Goal: Navigation & Orientation: Find specific page/section

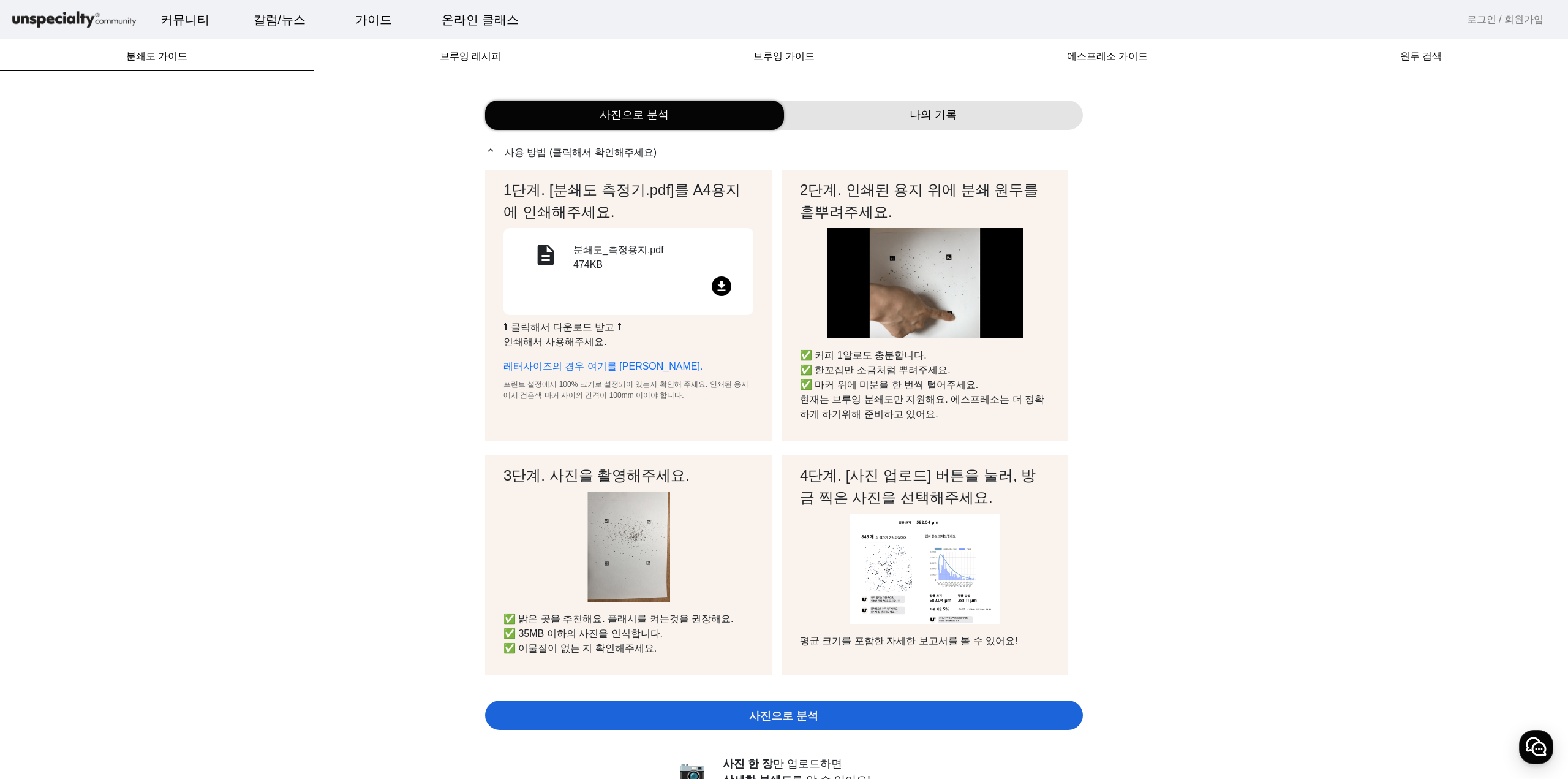
click at [73, 24] on img at bounding box center [74, 20] width 129 height 22
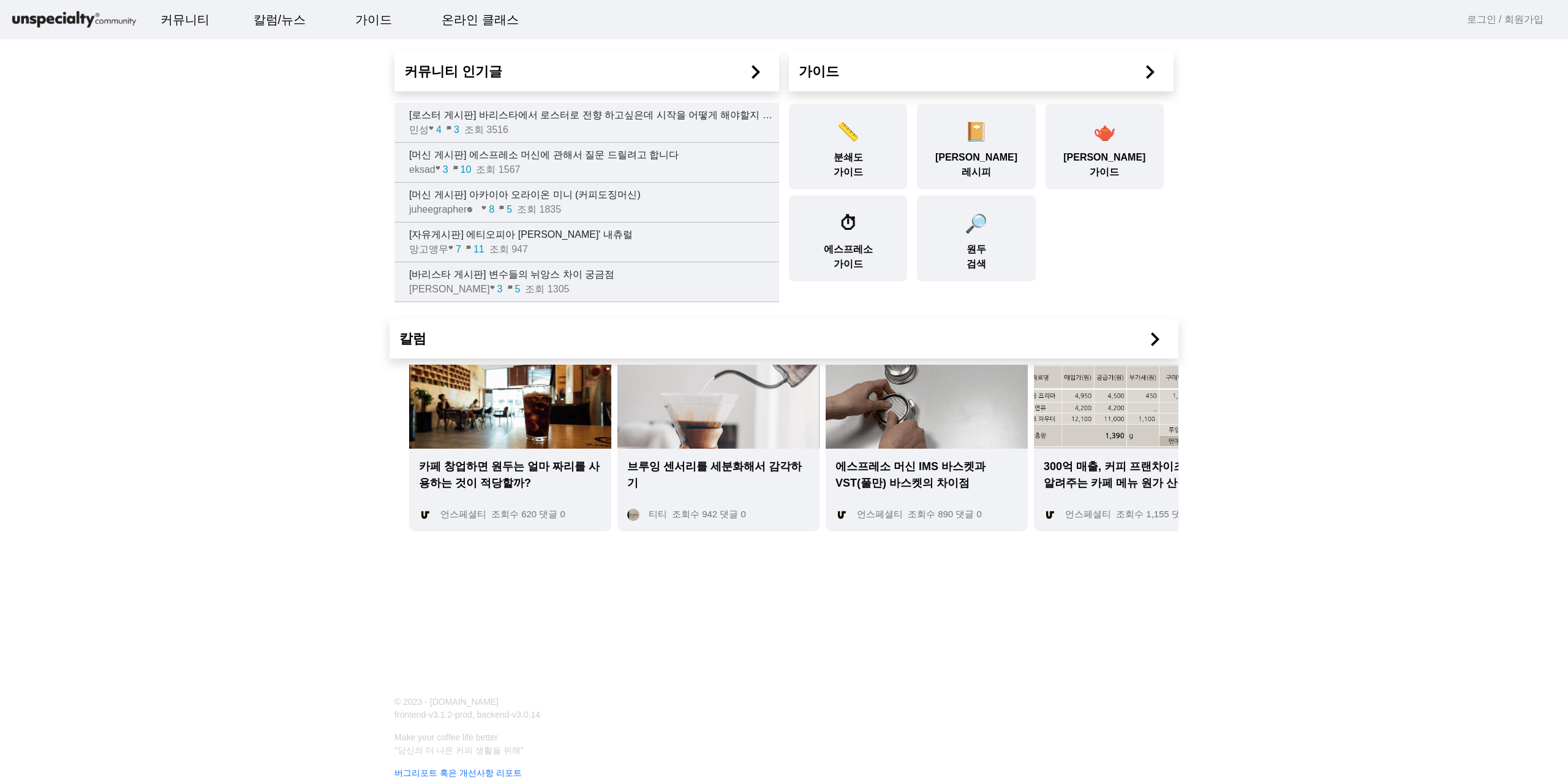
click at [1288, 404] on app-index "커뮤니티 인기글 chevron_right [로스터 게시판] 바리스타에서 로스터로 전향 하고싶은데 시작을 어떻게 해야할지 모르겠습니다.. 민성 …" at bounding box center [784, 278] width 1568 height 556
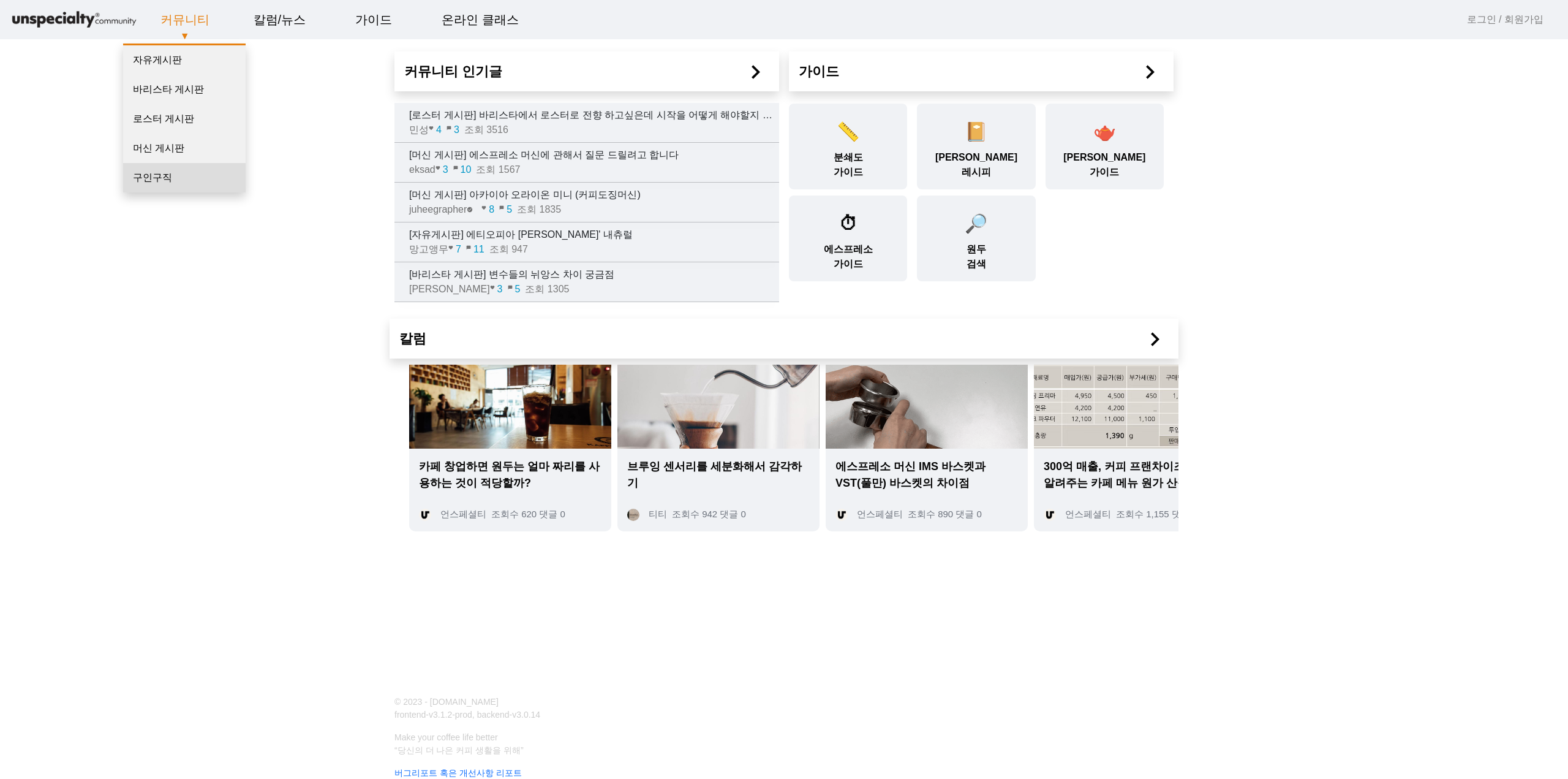
click at [155, 176] on link "구인구직" at bounding box center [184, 178] width 122 height 29
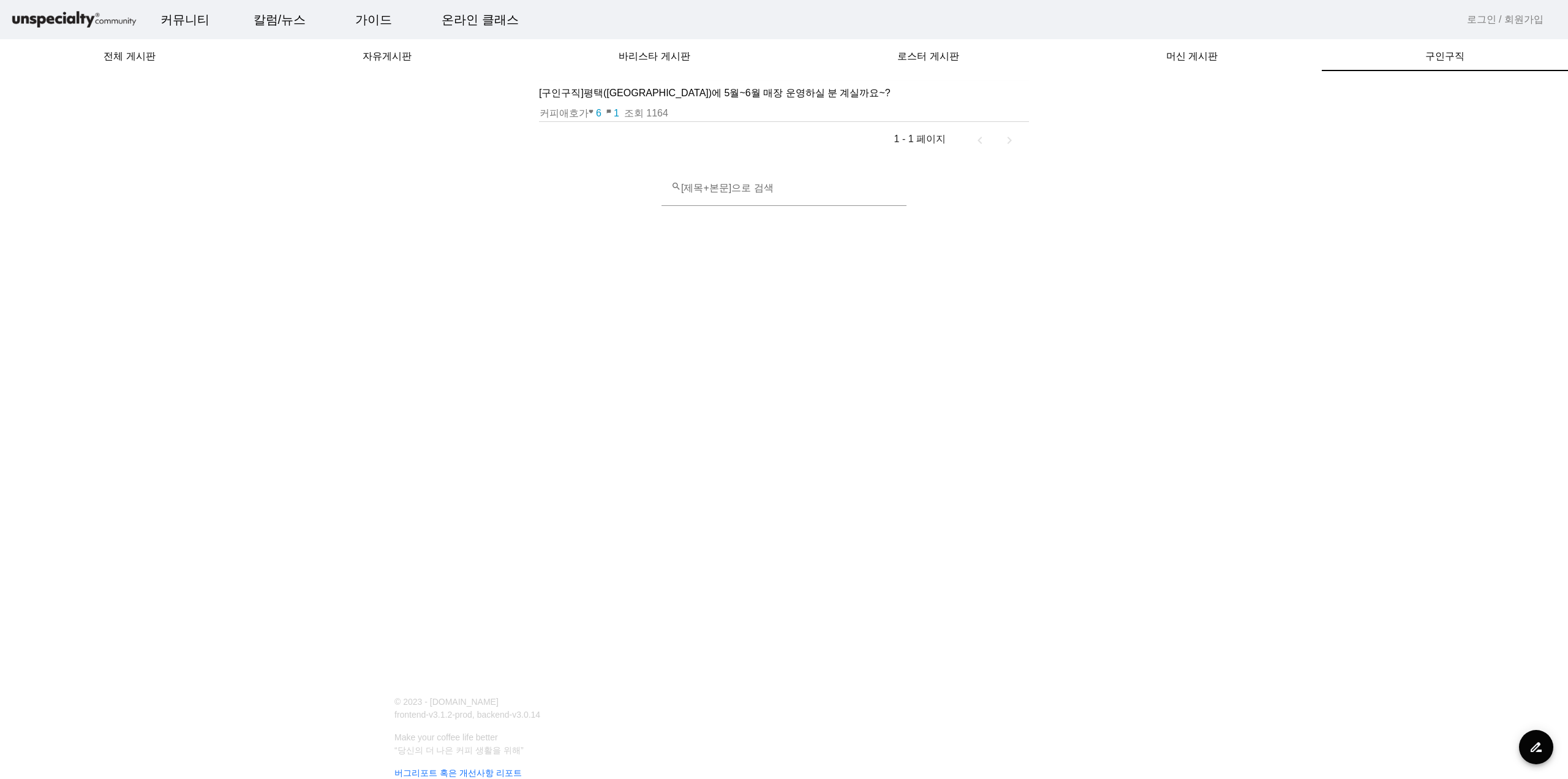
click at [588, 101] on td "[구인구직] 평택(송탄)에 5월~6월 매장 운영하실 분 계실까요~?" at bounding box center [784, 93] width 490 height 25
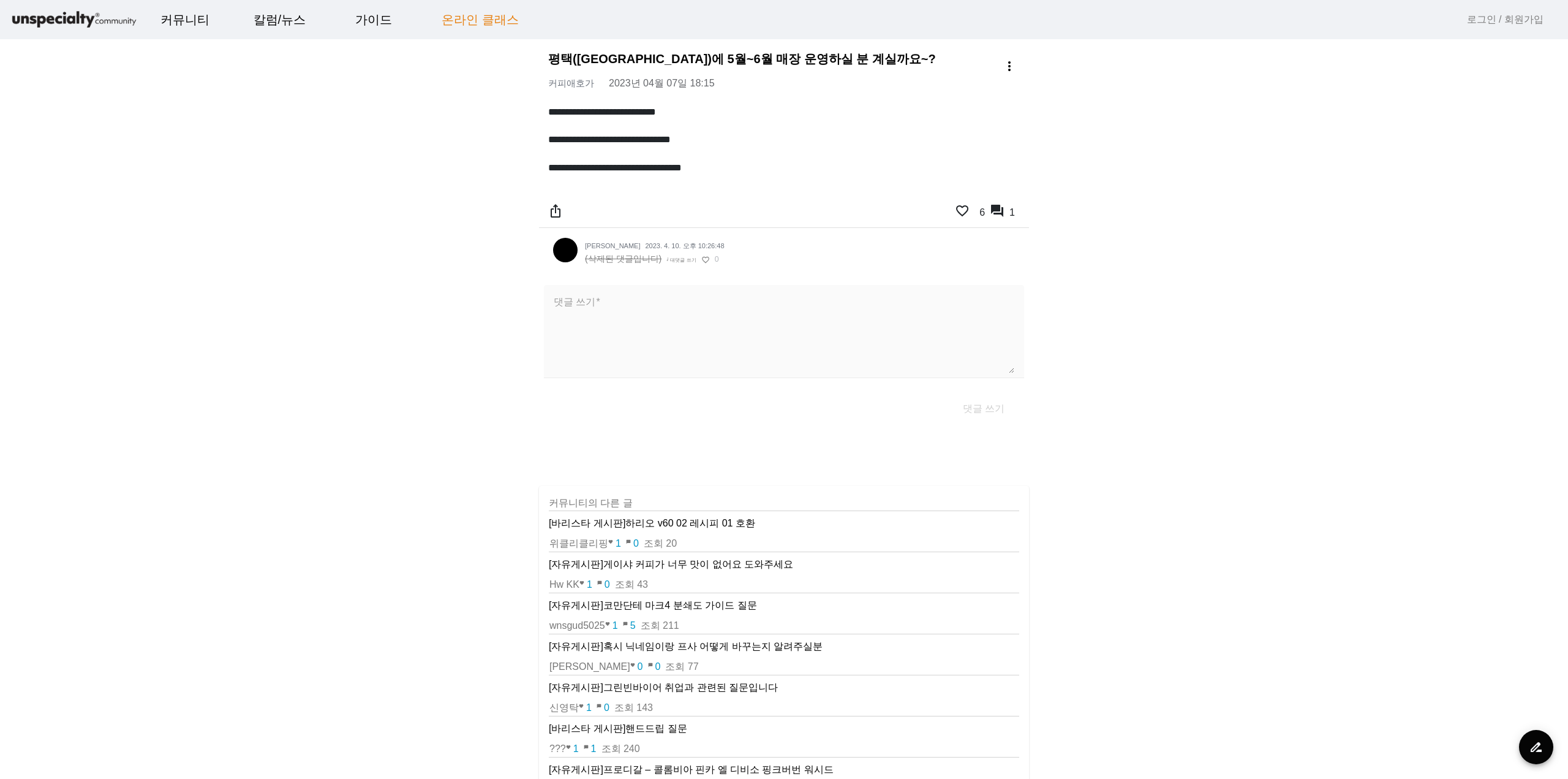
click at [487, 12] on link "온라인 클래스" at bounding box center [480, 19] width 97 height 33
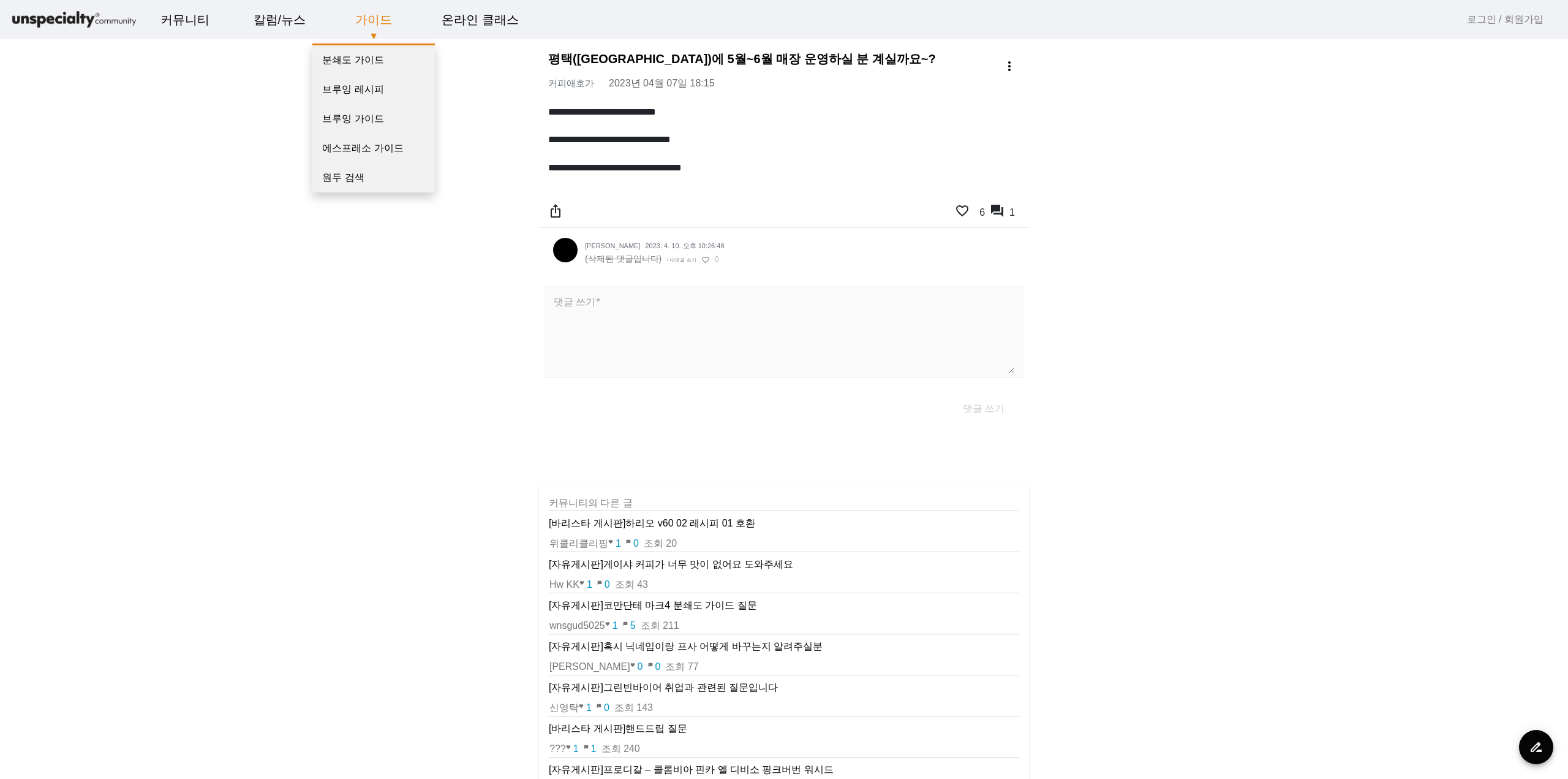
click at [387, 19] on link "가이드" at bounding box center [374, 19] width 56 height 33
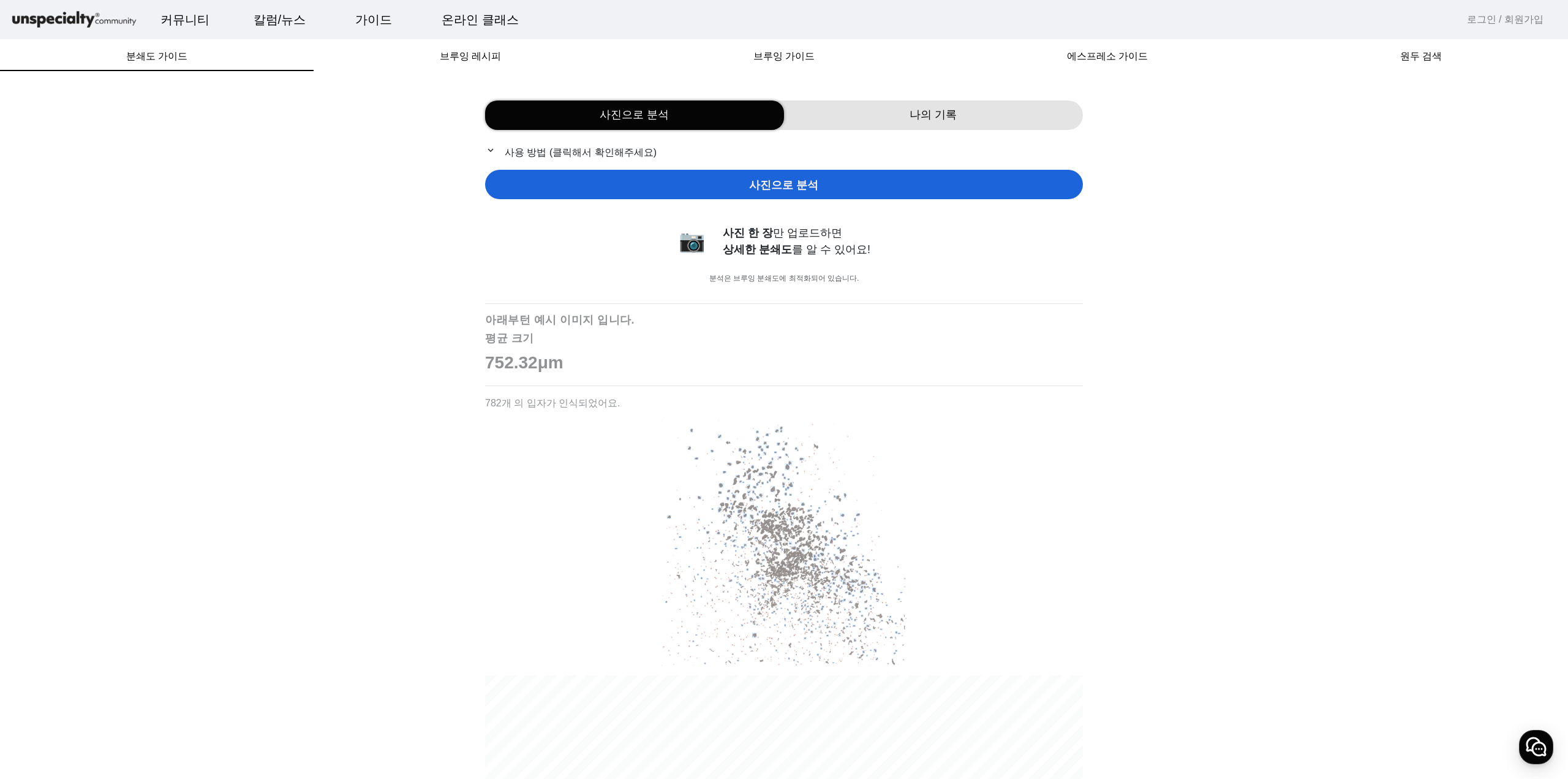
click at [70, 18] on img at bounding box center [74, 20] width 129 height 22
